Goal: Information Seeking & Learning: Learn about a topic

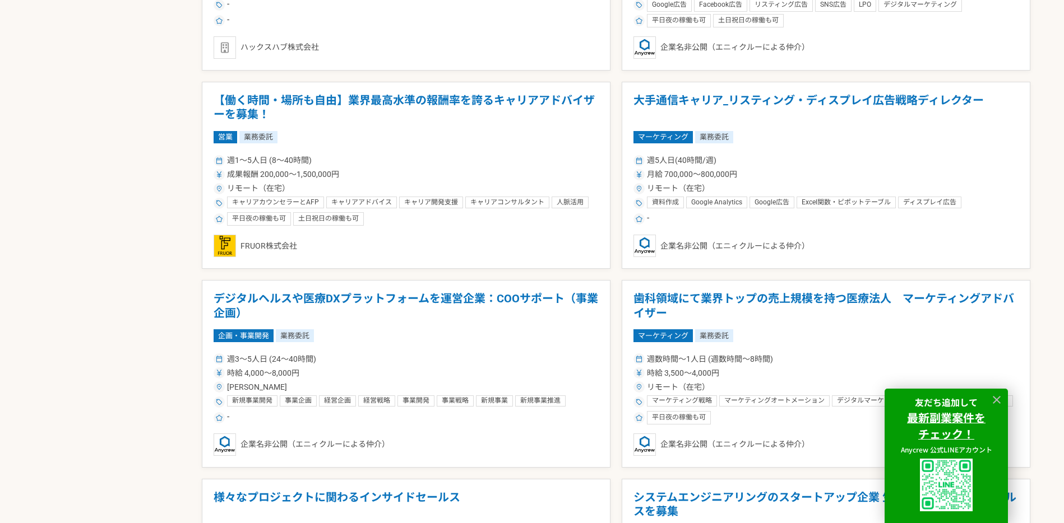
scroll to position [1036, 0]
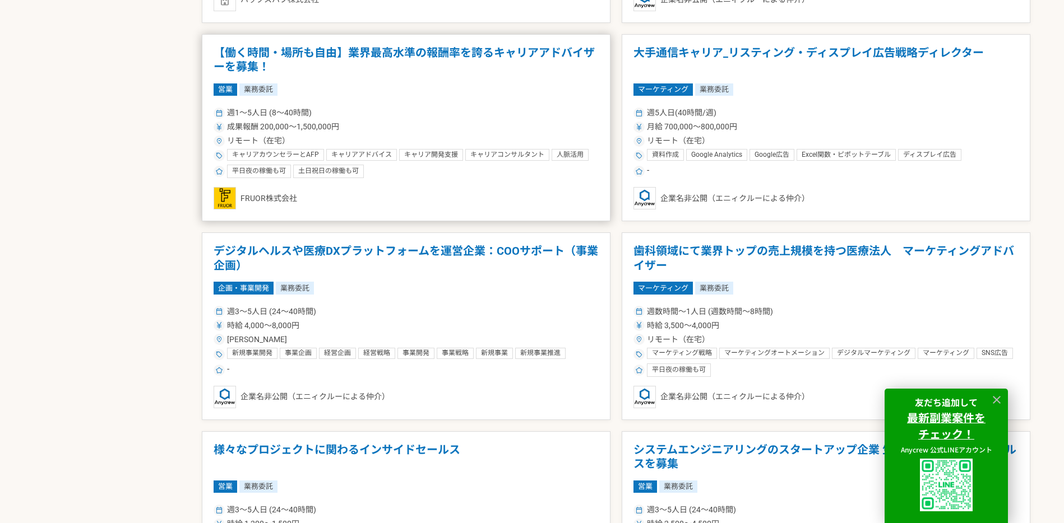
click at [540, 54] on h1 "【働く時間・場所も自由】業界最高水準の報酬率を誇るキャリアアドバイザーを募集！" at bounding box center [406, 60] width 385 height 29
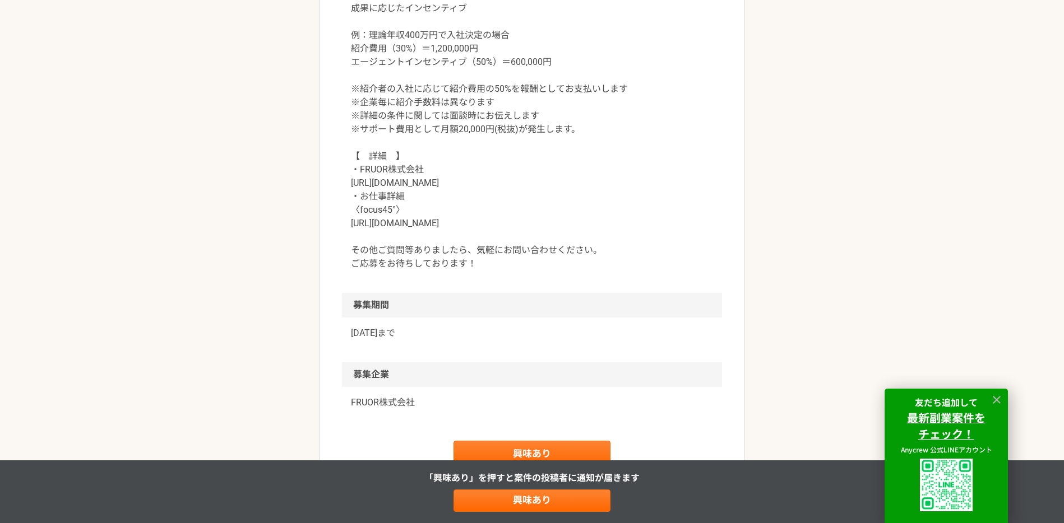
scroll to position [1151, 0]
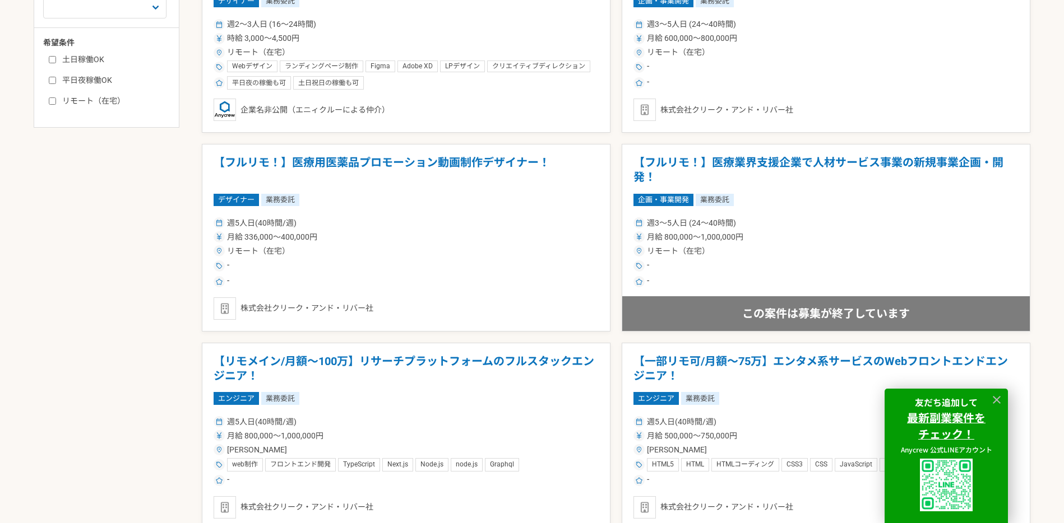
scroll to position [599, 0]
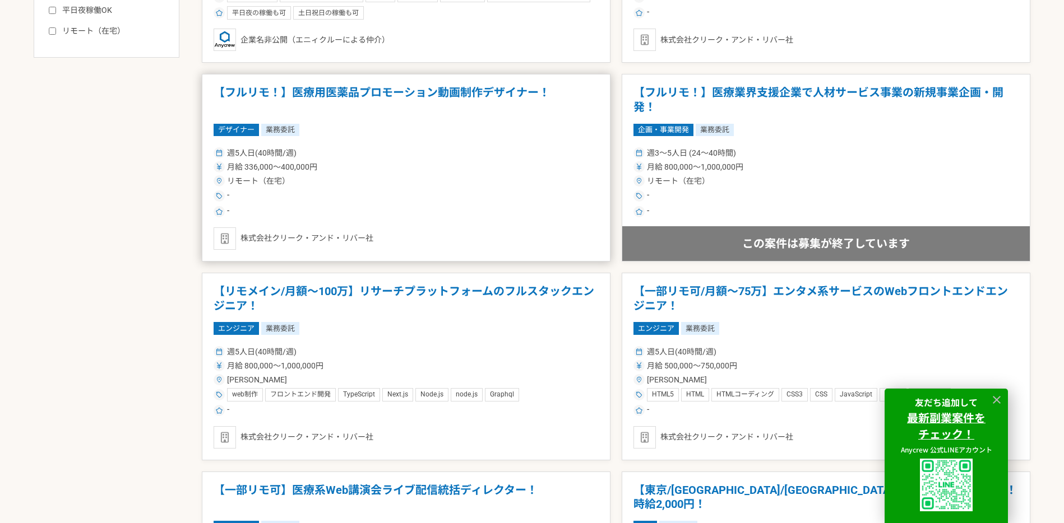
click at [488, 91] on h1 "【フルリモ！】医療用医薬品プロモーション動画制作デザイナー！" at bounding box center [406, 100] width 385 height 29
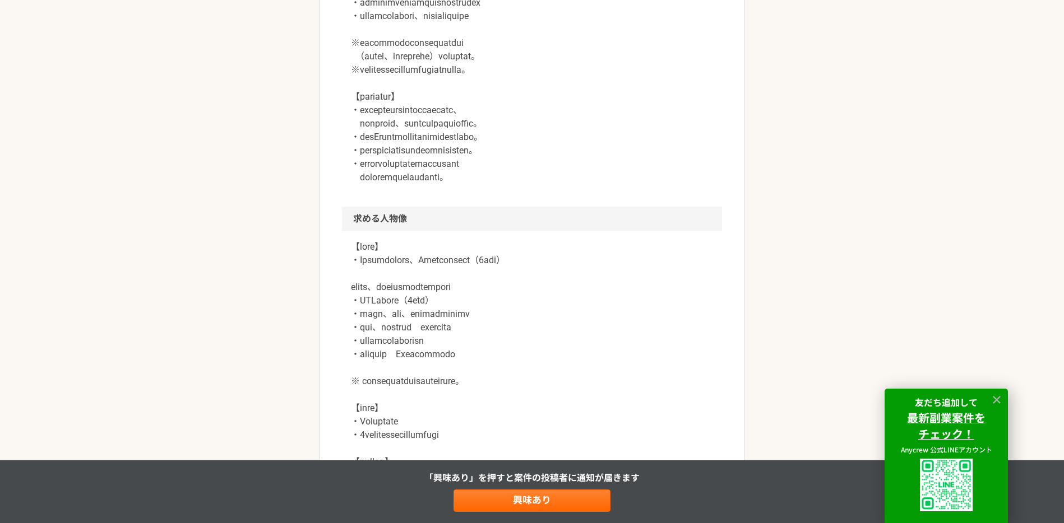
scroll to position [539, 0]
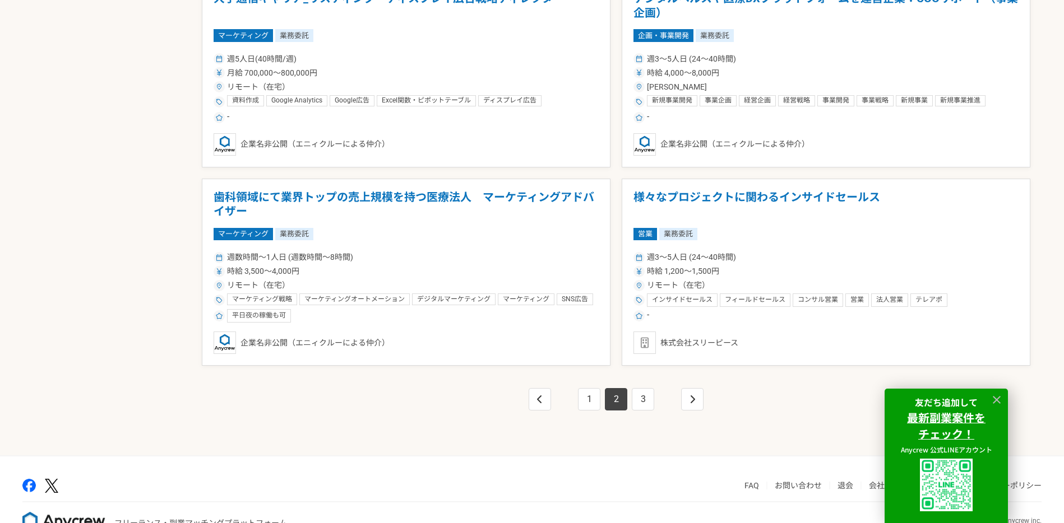
scroll to position [1915, 0]
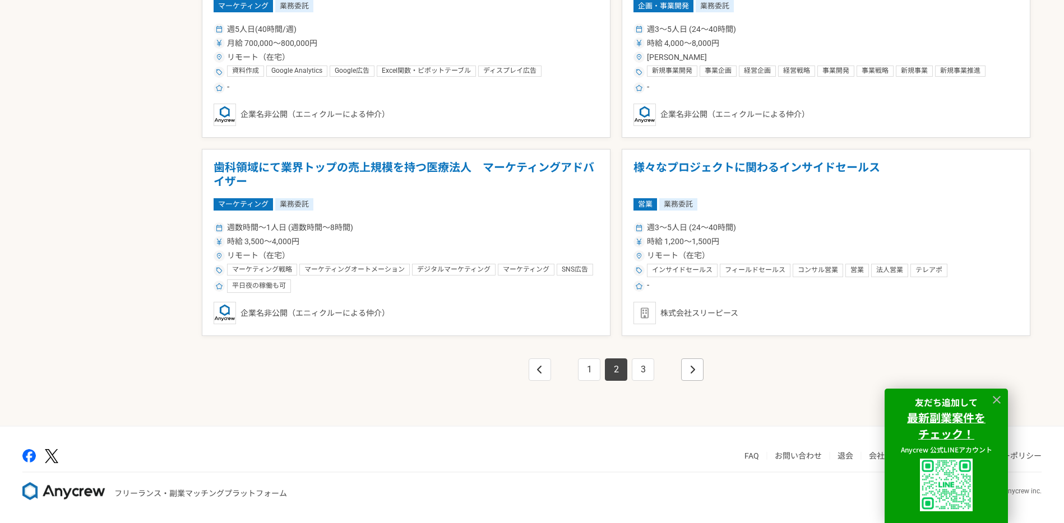
click at [698, 372] on link "pagination" at bounding box center [692, 370] width 22 height 22
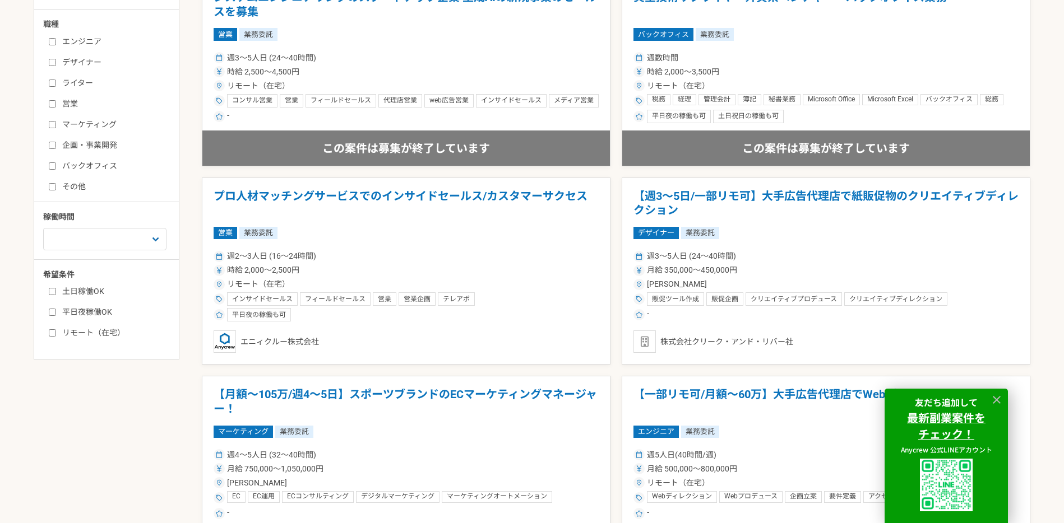
scroll to position [299, 0]
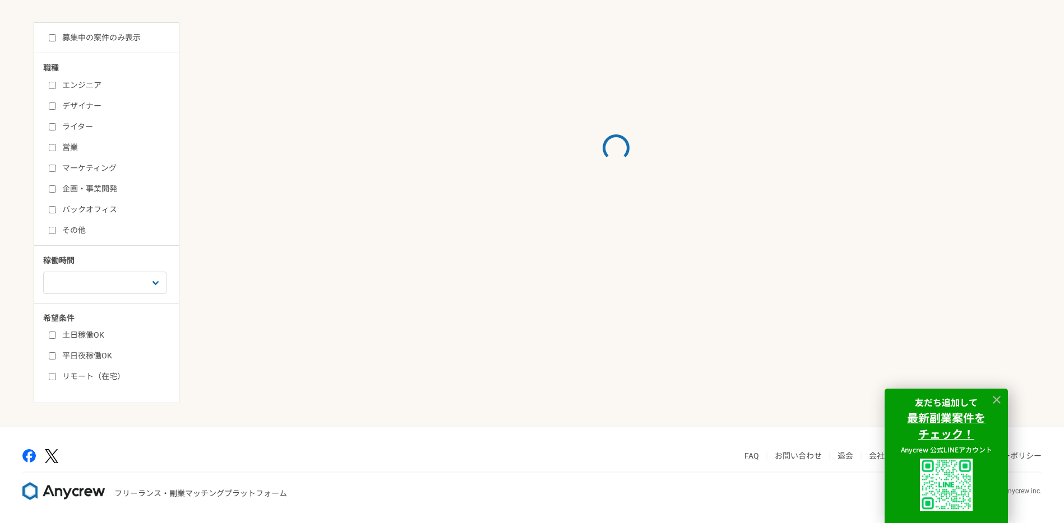
scroll to position [253, 0]
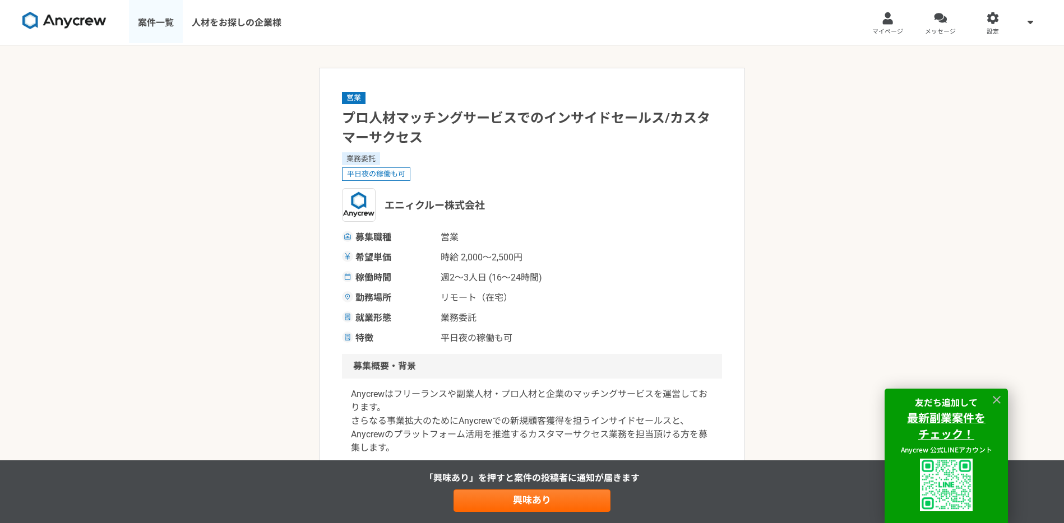
click at [152, 20] on link "案件一覧" at bounding box center [156, 22] width 54 height 45
